Goal: Task Accomplishment & Management: Manage account settings

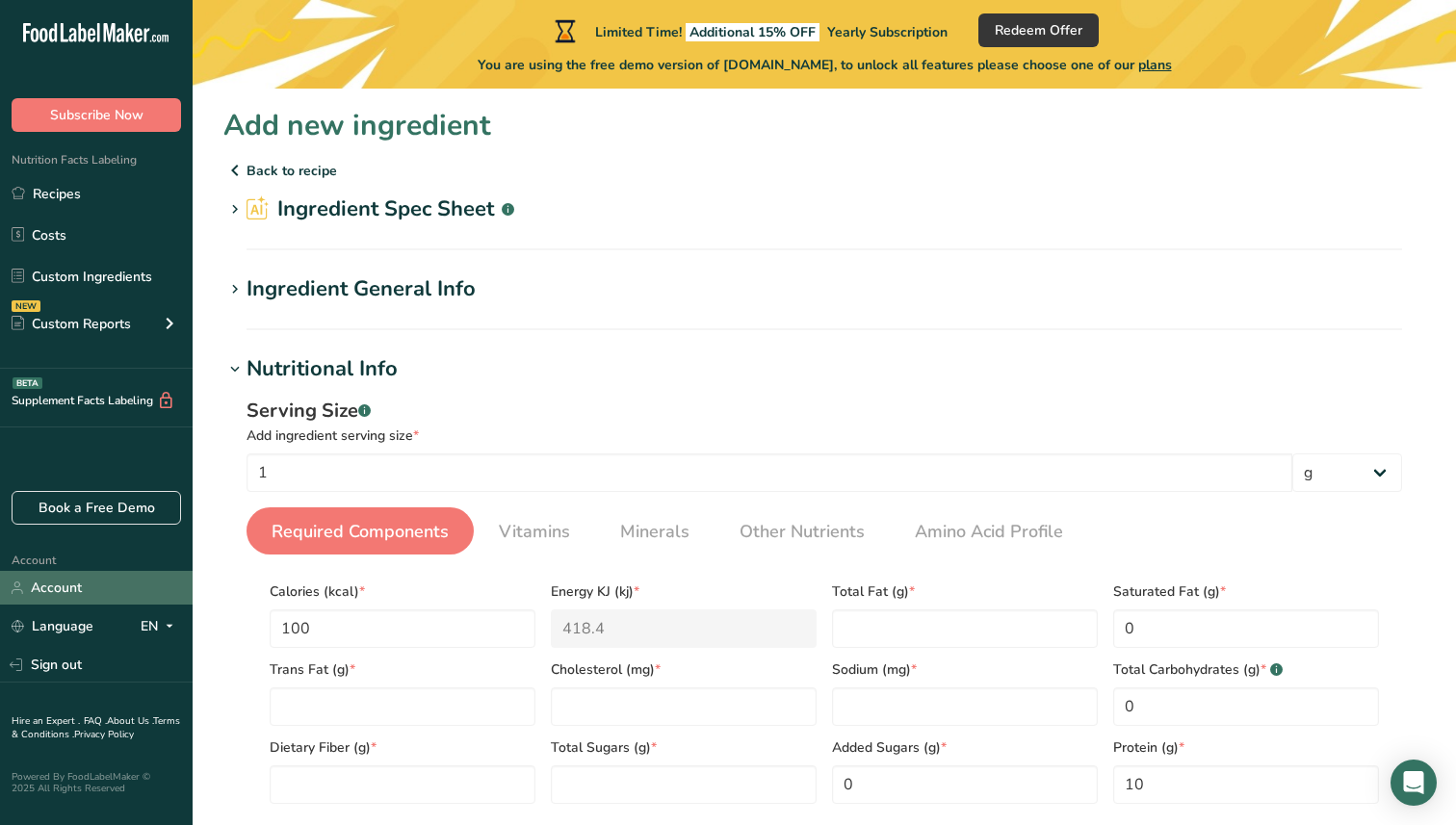
click at [70, 590] on link "Account" at bounding box center [96, 588] width 193 height 34
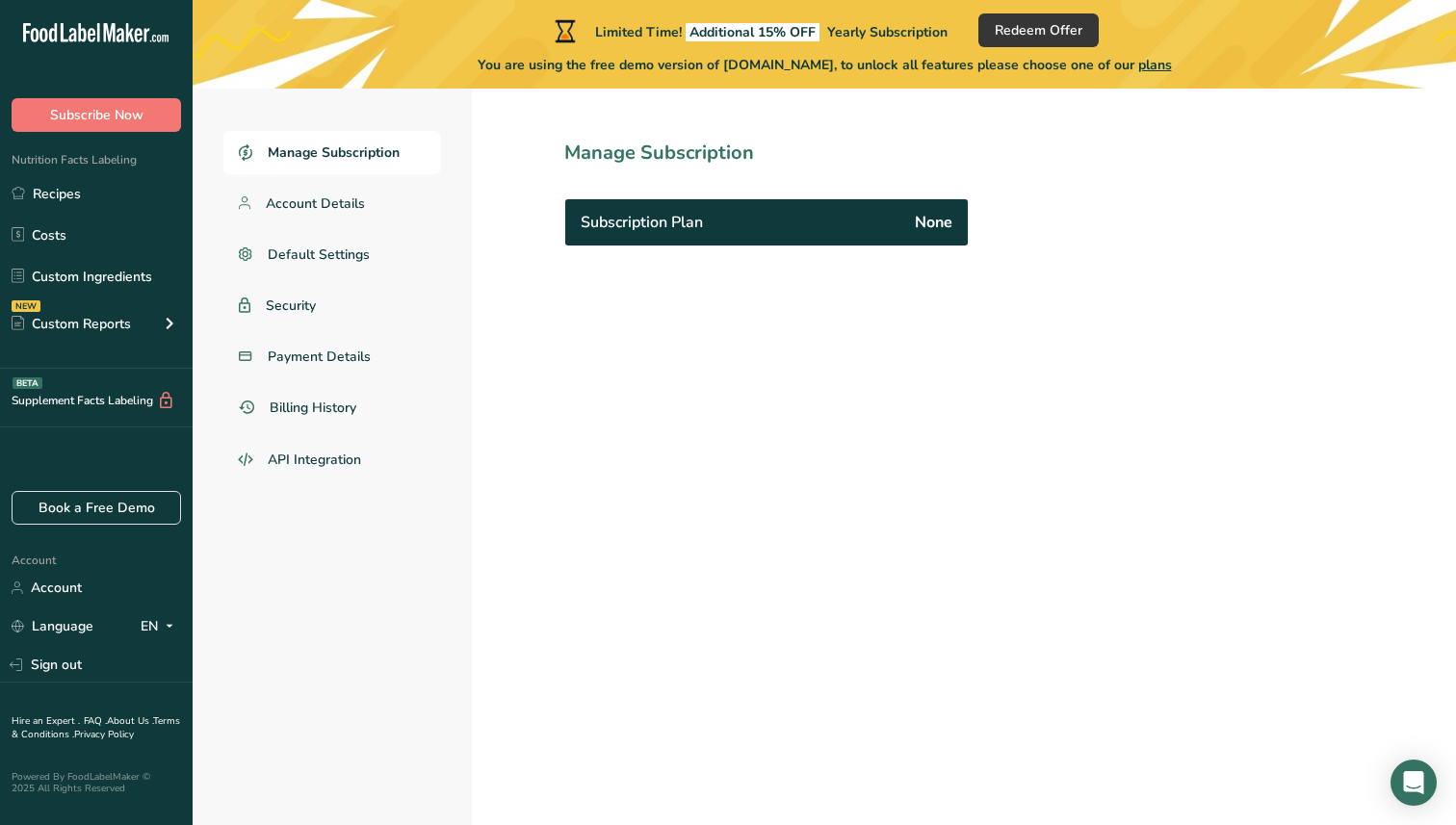
scroll to position [89, 0]
click at [367, 208] on link "Account Details" at bounding box center [333, 202] width 218 height 44
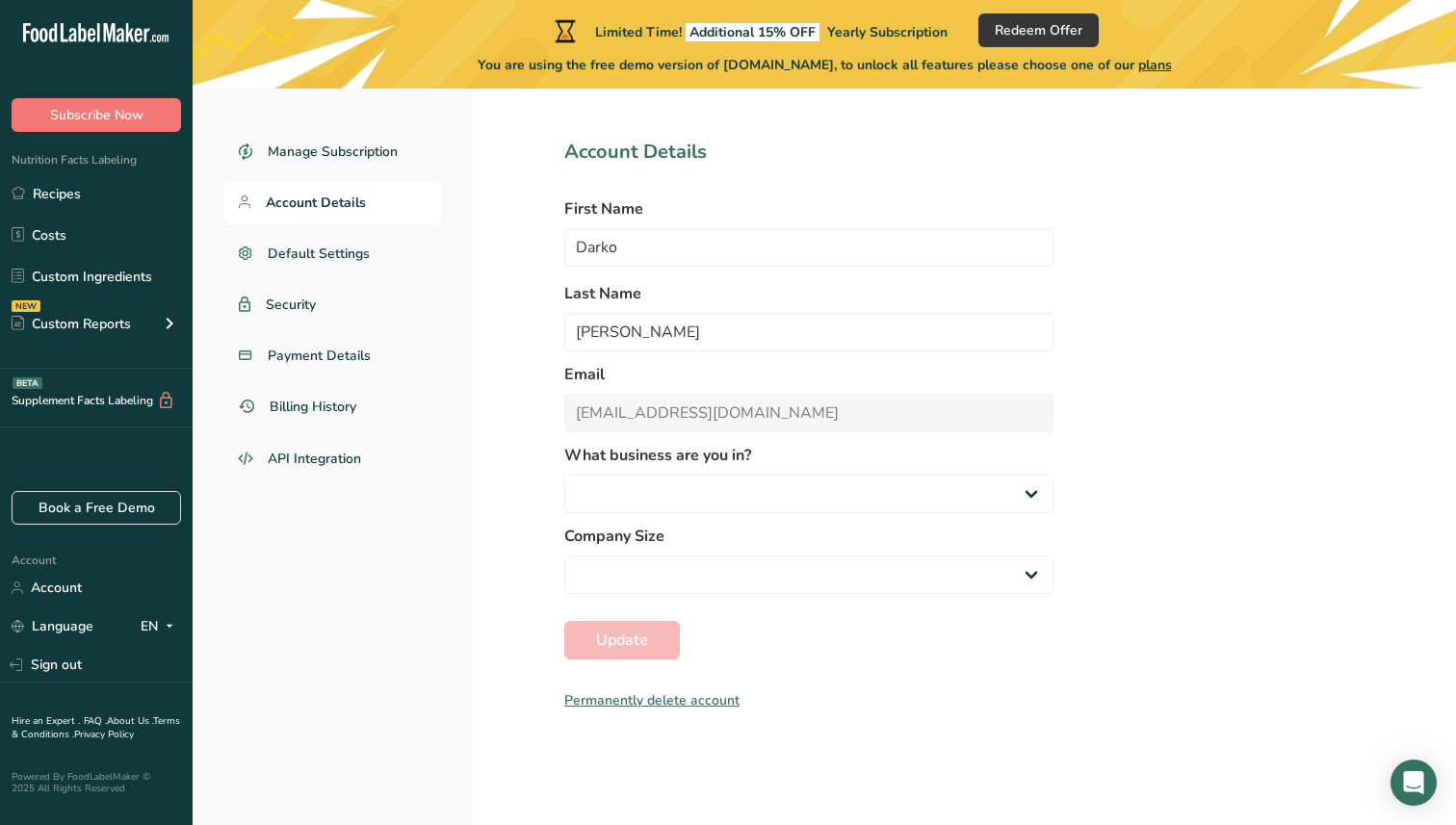
select select
select select "2"
click at [644, 696] on div "Permanently delete account" at bounding box center [809, 699] width 490 height 20
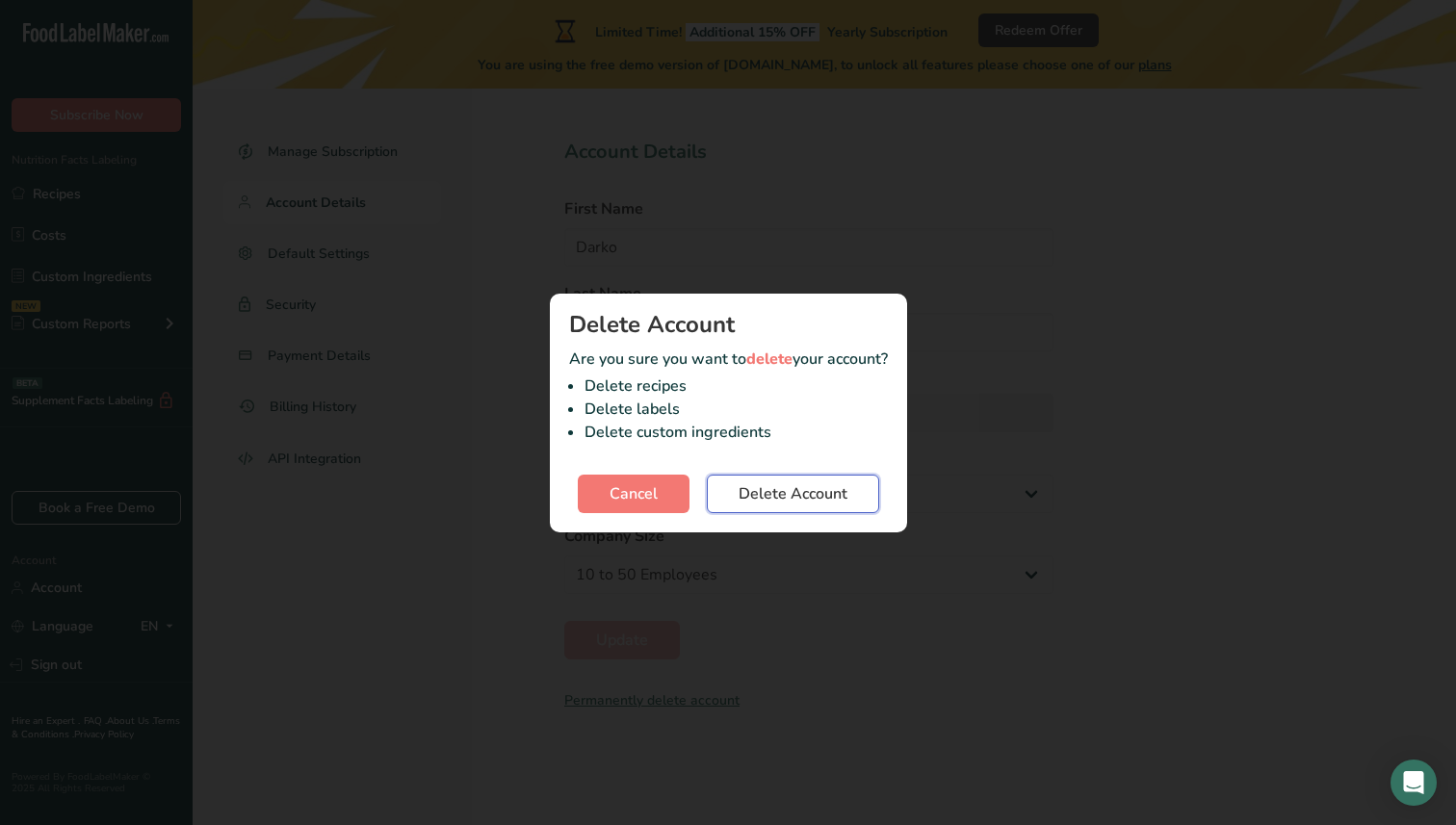
click at [781, 494] on span "Delete Account" at bounding box center [793, 494] width 109 height 23
